Goal: Task Accomplishment & Management: Manage account settings

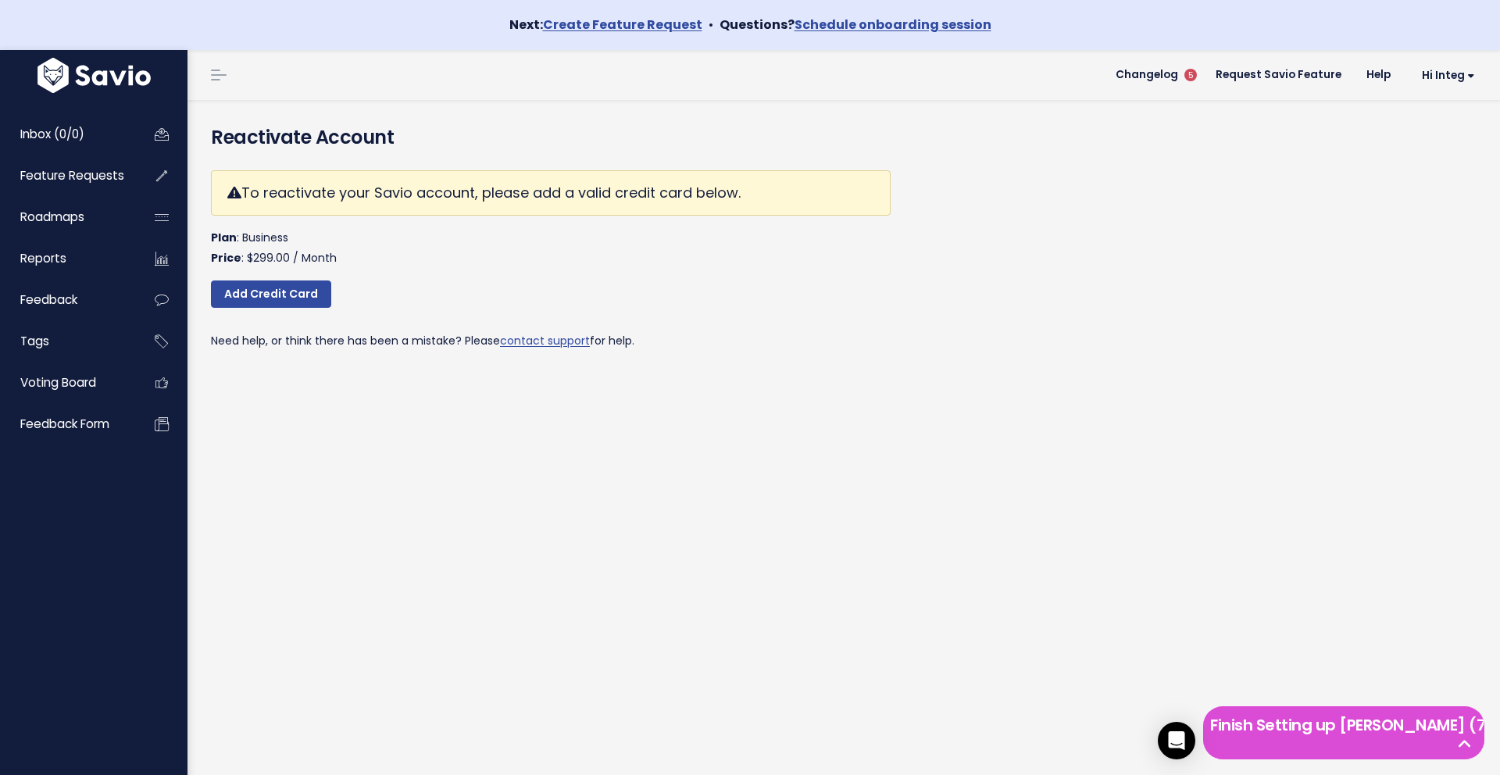
click at [299, 135] on h4 "Reactivate Account" at bounding box center [844, 137] width 1266 height 28
click at [355, 144] on h4 "Reactivate Account" at bounding box center [844, 137] width 1266 height 28
click at [317, 126] on h4 "Reactivate Account" at bounding box center [844, 137] width 1266 height 28
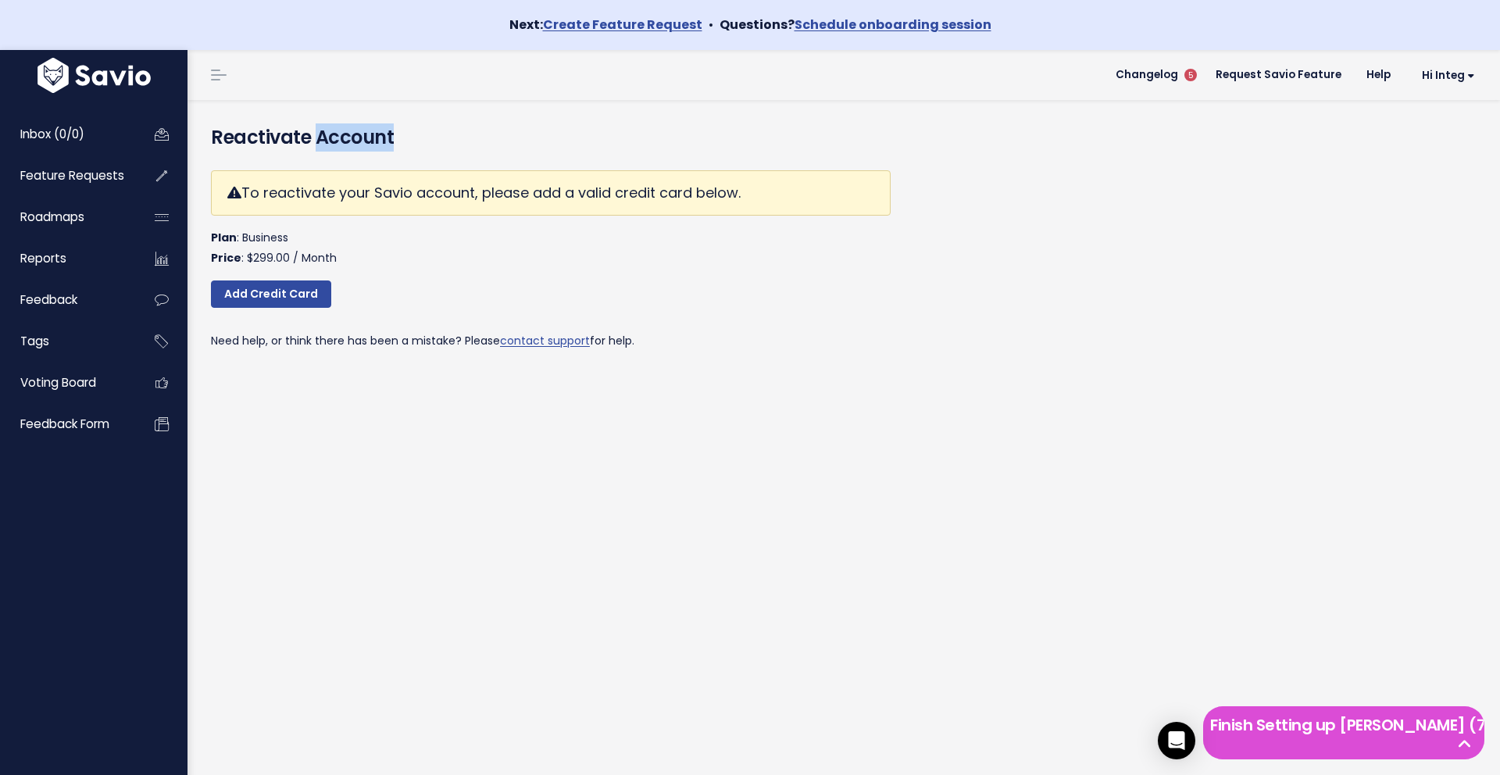
click at [317, 126] on h4 "Reactivate Account" at bounding box center [844, 137] width 1266 height 28
click at [556, 175] on div "To reactivate your Savio account, please add a valid credit card below." at bounding box center [551, 192] width 680 height 45
click at [602, 151] on h4 "Reactivate Account" at bounding box center [844, 137] width 1266 height 28
